Goal: Task Accomplishment & Management: Use online tool/utility

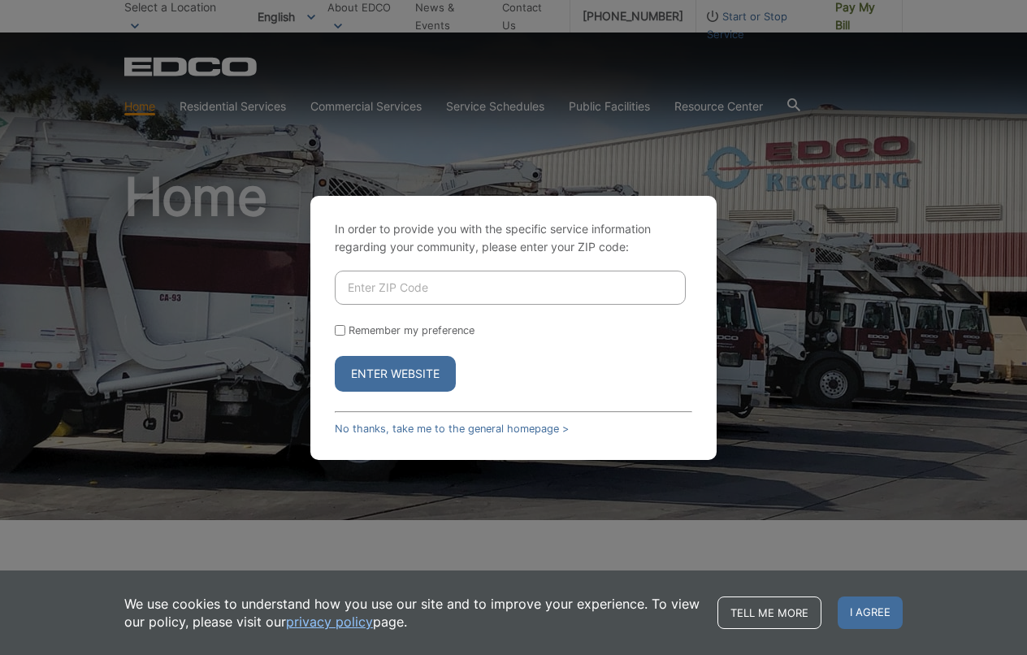
click at [431, 290] on input "Enter ZIP Code" at bounding box center [510, 287] width 351 height 34
type input "92078"
click at [401, 379] on button "Enter Website" at bounding box center [395, 374] width 121 height 36
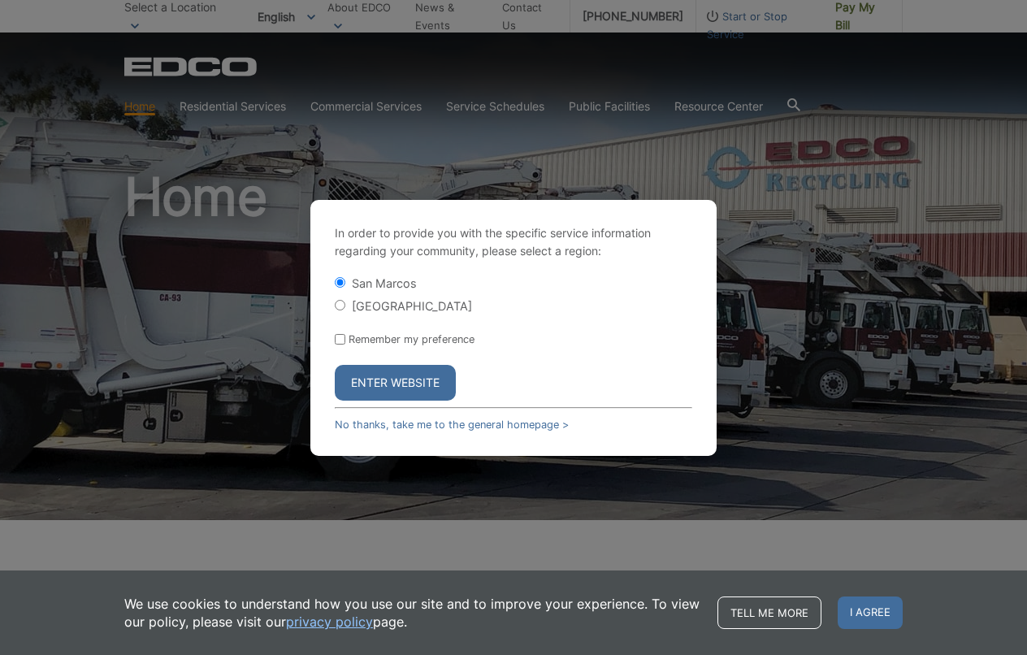
click at [396, 383] on button "Enter Website" at bounding box center [395, 383] width 121 height 36
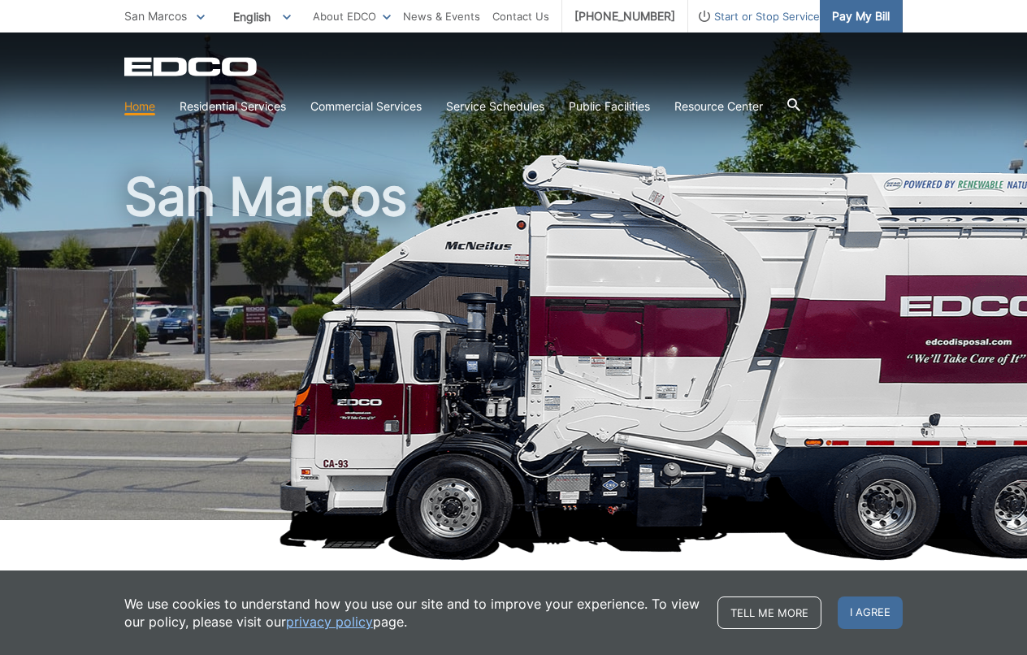
click at [854, 12] on span "Pay My Bill" at bounding box center [861, 16] width 58 height 18
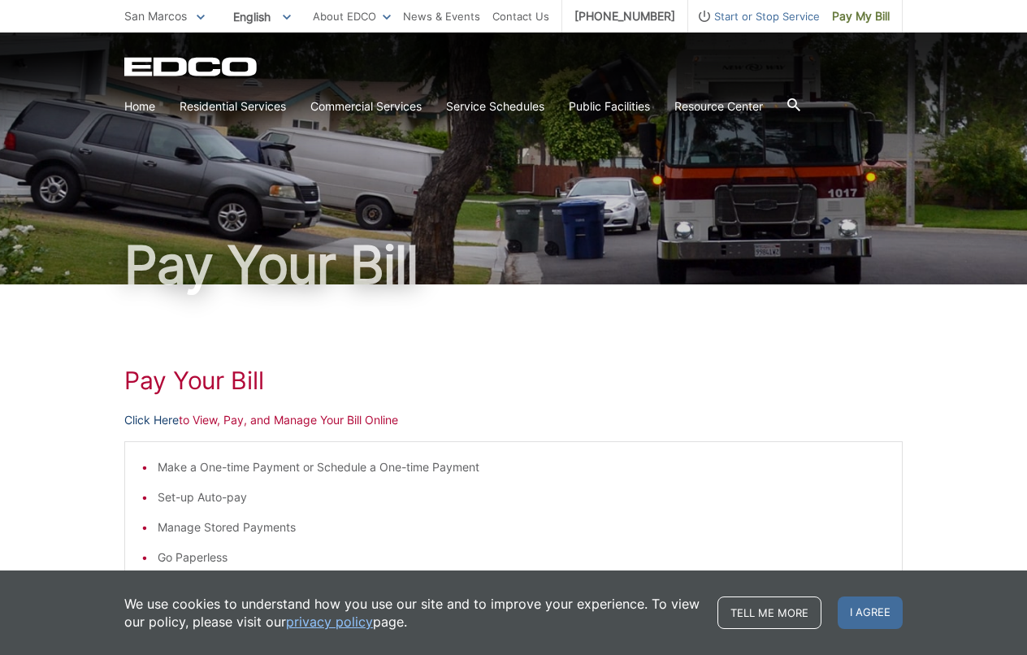
click at [136, 420] on link "Click Here" at bounding box center [151, 420] width 54 height 18
